Goal: Book appointment/travel/reservation

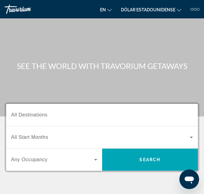
click at [116, 82] on div "Contenido principal" at bounding box center [102, 58] width 204 height 117
drag, startPoint x: 202, startPoint y: 150, endPoint x: 190, endPoint y: 137, distance: 17.6
click at [190, 137] on div "Destination All Destinations Start Month All Start Months Occupancy Any Occupan…" at bounding box center [102, 168] width 204 height 131
click at [190, 137] on icon "Widget de búsqueda" at bounding box center [190, 137] width 7 height 7
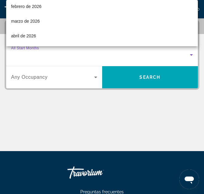
scroll to position [86, 0]
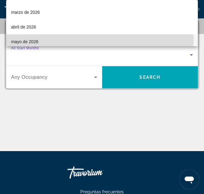
click at [50, 41] on mat-option "mayo de 2026" at bounding box center [101, 41] width 191 height 15
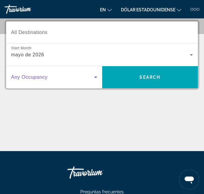
click at [95, 77] on icon "Widget de búsqueda" at bounding box center [95, 78] width 3 height 2
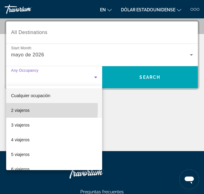
click at [17, 109] on font "2 viajeros" at bounding box center [20, 110] width 18 height 5
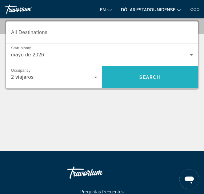
click at [152, 72] on span "Buscar" at bounding box center [150, 77] width 96 height 15
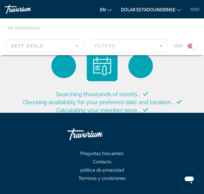
click at [188, 46] on div "Contenido principal" at bounding box center [102, 36] width 204 height 37
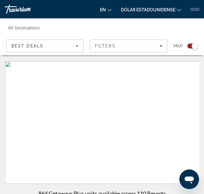
click at [188, 46] on div "Search widget" at bounding box center [192, 46] width 10 height 5
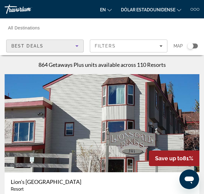
click at [77, 46] on icon "Sort by" at bounding box center [76, 46] width 3 height 2
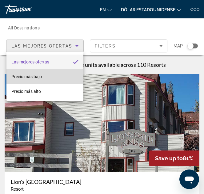
click at [41, 75] on font "Precio más bajo" at bounding box center [26, 76] width 30 height 5
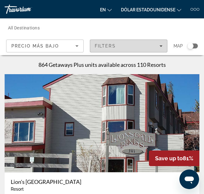
click at [161, 46] on icon "Filters" at bounding box center [160, 46] width 3 height 2
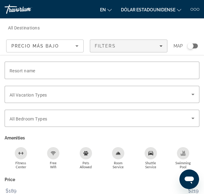
scroll to position [170, 0]
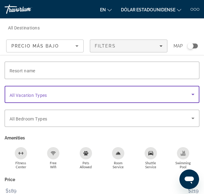
click at [192, 95] on icon "Search widget" at bounding box center [192, 95] width 3 height 2
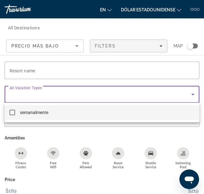
scroll to position [340, 0]
click at [175, 125] on div at bounding box center [102, 97] width 204 height 194
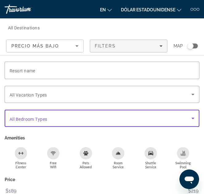
click at [192, 118] on icon "Search widget" at bounding box center [192, 119] width 3 height 2
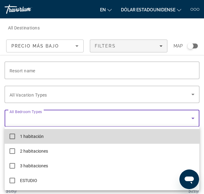
click at [129, 136] on mat-option "1 habitación" at bounding box center [102, 136] width 194 height 15
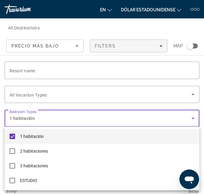
click at [131, 49] on div at bounding box center [102, 97] width 204 height 194
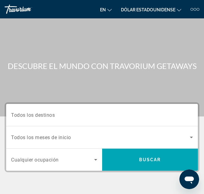
click at [7, 97] on div "Contenido principal" at bounding box center [102, 58] width 204 height 117
click at [114, 94] on div "Contenido principal" at bounding box center [102, 58] width 204 height 117
click at [191, 138] on icon "Widget de búsqueda" at bounding box center [190, 138] width 3 height 2
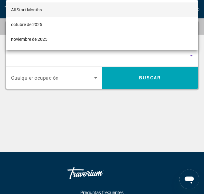
scroll to position [83, 0]
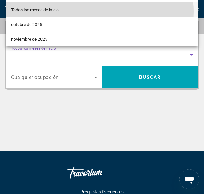
click at [83, 12] on mat-option "Todos los meses de inicio" at bounding box center [101, 9] width 191 height 15
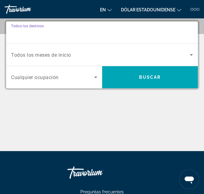
click at [65, 32] on input "Destino Todos los destinos" at bounding box center [101, 32] width 181 height 7
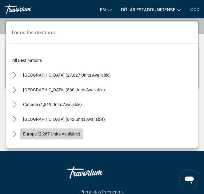
click at [33, 133] on span "Europe (2,267 units available)" at bounding box center [51, 134] width 57 height 5
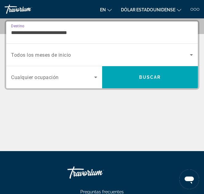
click at [31, 34] on input "**********" at bounding box center [101, 32] width 181 height 7
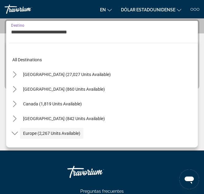
scroll to position [37, 0]
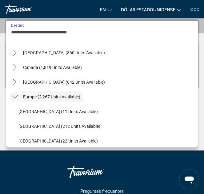
click at [14, 96] on icon "Toggle Europe (2,267 units available) submenu" at bounding box center [15, 97] width 6 height 6
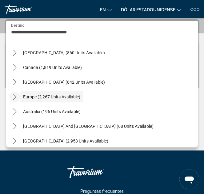
scroll to position [41, 0]
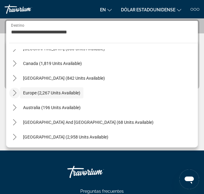
click at [184, 123] on div "[GEOGRAPHIC_DATA] and [GEOGRAPHIC_DATA] (68 units available)" at bounding box center [103, 122] width 188 height 15
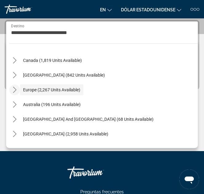
scroll to position [42, 0]
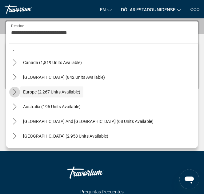
click at [14, 93] on icon "Toggle Europe (2,267 units available) submenu" at bounding box center [15, 92] width 6 height 6
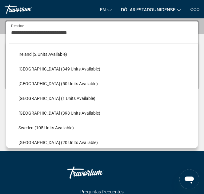
scroll to position [220, 0]
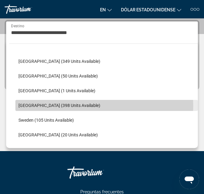
click at [54, 106] on span "[GEOGRAPHIC_DATA] (398 units available)" at bounding box center [59, 105] width 82 height 5
type input "**********"
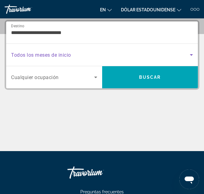
click at [191, 55] on icon "Widget de búsqueda" at bounding box center [190, 55] width 3 height 2
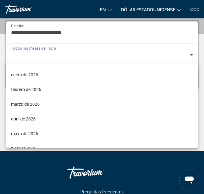
scroll to position [61, 0]
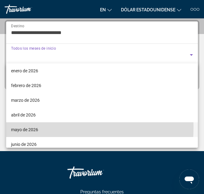
click at [19, 127] on font "mayo de 2026" at bounding box center [24, 129] width 27 height 5
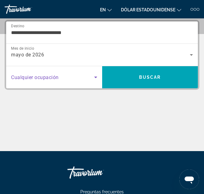
click at [95, 77] on icon "Widget de búsqueda" at bounding box center [95, 78] width 3 height 2
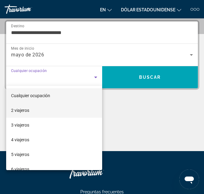
click at [29, 109] on font "2 viajeros" at bounding box center [20, 110] width 18 height 5
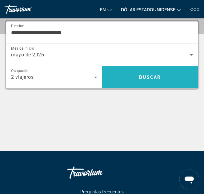
click at [148, 76] on font "Buscar" at bounding box center [150, 77] width 22 height 5
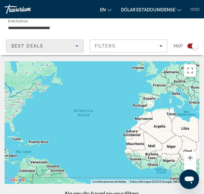
click at [75, 45] on icon "Sort by" at bounding box center [76, 45] width 7 height 7
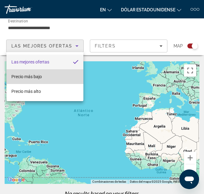
click at [32, 75] on font "Precio más bajo" at bounding box center [26, 76] width 30 height 5
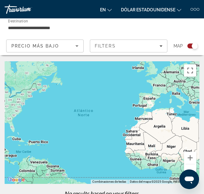
click at [190, 45] on div "Search widget" at bounding box center [192, 46] width 10 height 5
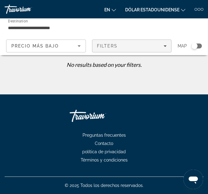
click at [165, 46] on icon "Filters" at bounding box center [165, 46] width 3 height 2
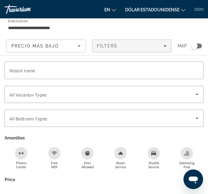
click at [158, 27] on div "Occupancy Any Occupancy Search" at bounding box center [171, 27] width 67 height 18
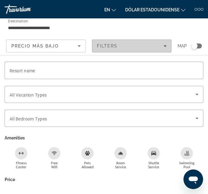
click at [165, 46] on icon "Filters" at bounding box center [165, 46] width 3 height 2
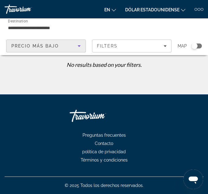
click at [78, 49] on icon "Sort by" at bounding box center [79, 45] width 7 height 7
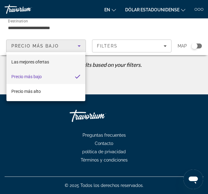
click at [49, 63] on font "Las mejores ofertas" at bounding box center [30, 62] width 38 height 5
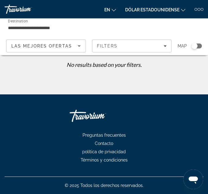
click at [101, 66] on p "No results based on your filters." at bounding box center [104, 64] width 205 height 7
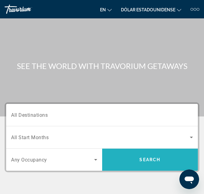
click at [148, 160] on span "Search" at bounding box center [149, 159] width 21 height 5
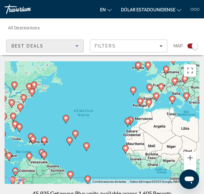
click at [76, 46] on icon "Sort by" at bounding box center [76, 46] width 3 height 2
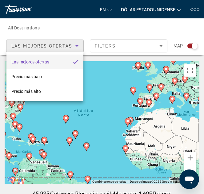
click at [3, 28] on div at bounding box center [102, 97] width 204 height 194
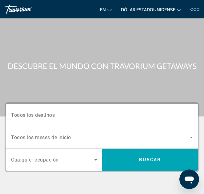
click at [44, 121] on div "Widget de búsqueda" at bounding box center [101, 115] width 181 height 17
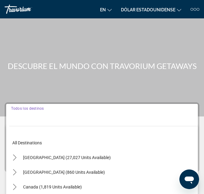
scroll to position [83, 0]
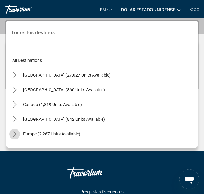
click at [14, 135] on icon "Toggle Europe (2,267 units available) submenu" at bounding box center [15, 134] width 6 height 6
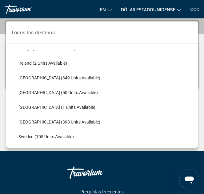
scroll to position [208, 0]
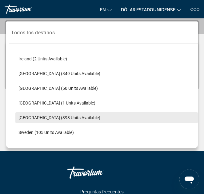
click at [60, 115] on span "[GEOGRAPHIC_DATA] (398 units available)" at bounding box center [59, 117] width 82 height 5
type input "**********"
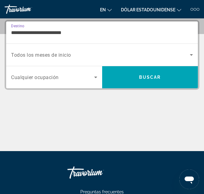
click at [192, 56] on icon "Widget de búsqueda" at bounding box center [190, 54] width 7 height 7
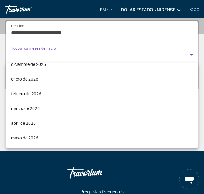
scroll to position [65, 0]
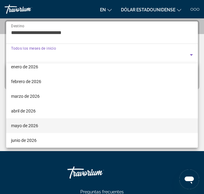
click at [24, 124] on font "mayo de 2026" at bounding box center [24, 125] width 27 height 5
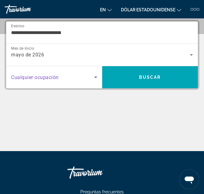
click at [95, 76] on icon "Widget de búsqueda" at bounding box center [95, 77] width 7 height 7
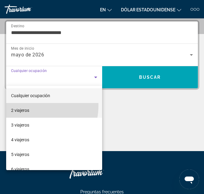
click at [28, 106] on mat-option "2 viajeros" at bounding box center [54, 110] width 96 height 15
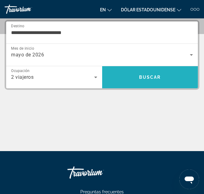
click at [148, 75] on font "Buscar" at bounding box center [150, 77] width 22 height 5
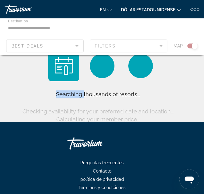
click at [148, 75] on div "Contenido principal" at bounding box center [140, 66] width 25 height 25
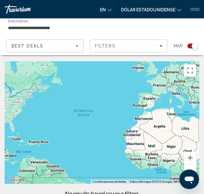
click at [25, 27] on input "**********" at bounding box center [69, 27] width 122 height 7
click at [25, 23] on span "Destination" at bounding box center [18, 21] width 20 height 4
click at [25, 27] on input "**********" at bounding box center [69, 27] width 122 height 7
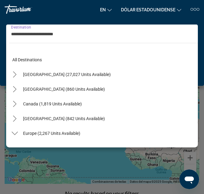
scroll to position [228, 0]
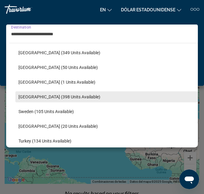
click at [54, 95] on span "[GEOGRAPHIC_DATA] (398 units available)" at bounding box center [59, 97] width 82 height 5
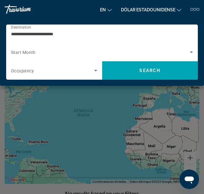
click at [53, 95] on div "Contenido principal" at bounding box center [102, 97] width 204 height 194
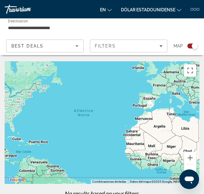
click at [190, 46] on div "Search widget" at bounding box center [192, 46] width 10 height 5
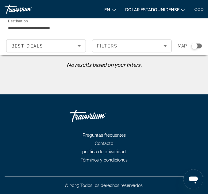
click at [190, 46] on div "Search widget" at bounding box center [194, 46] width 15 height 5
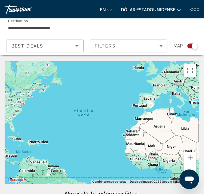
click at [146, 103] on div "Contenido principal" at bounding box center [102, 122] width 194 height 123
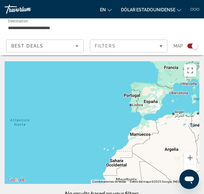
click at [150, 103] on div "Contenido principal" at bounding box center [102, 122] width 194 height 123
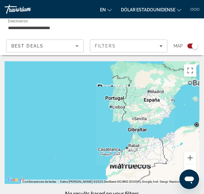
click at [150, 103] on div "Contenido principal" at bounding box center [102, 122] width 194 height 123
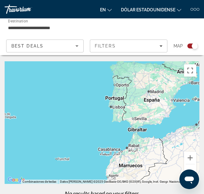
click at [150, 103] on div "Contenido principal" at bounding box center [102, 122] width 194 height 123
click at [147, 98] on div "Contenido principal" at bounding box center [102, 122] width 194 height 123
